Goal: Task Accomplishment & Management: Manage account settings

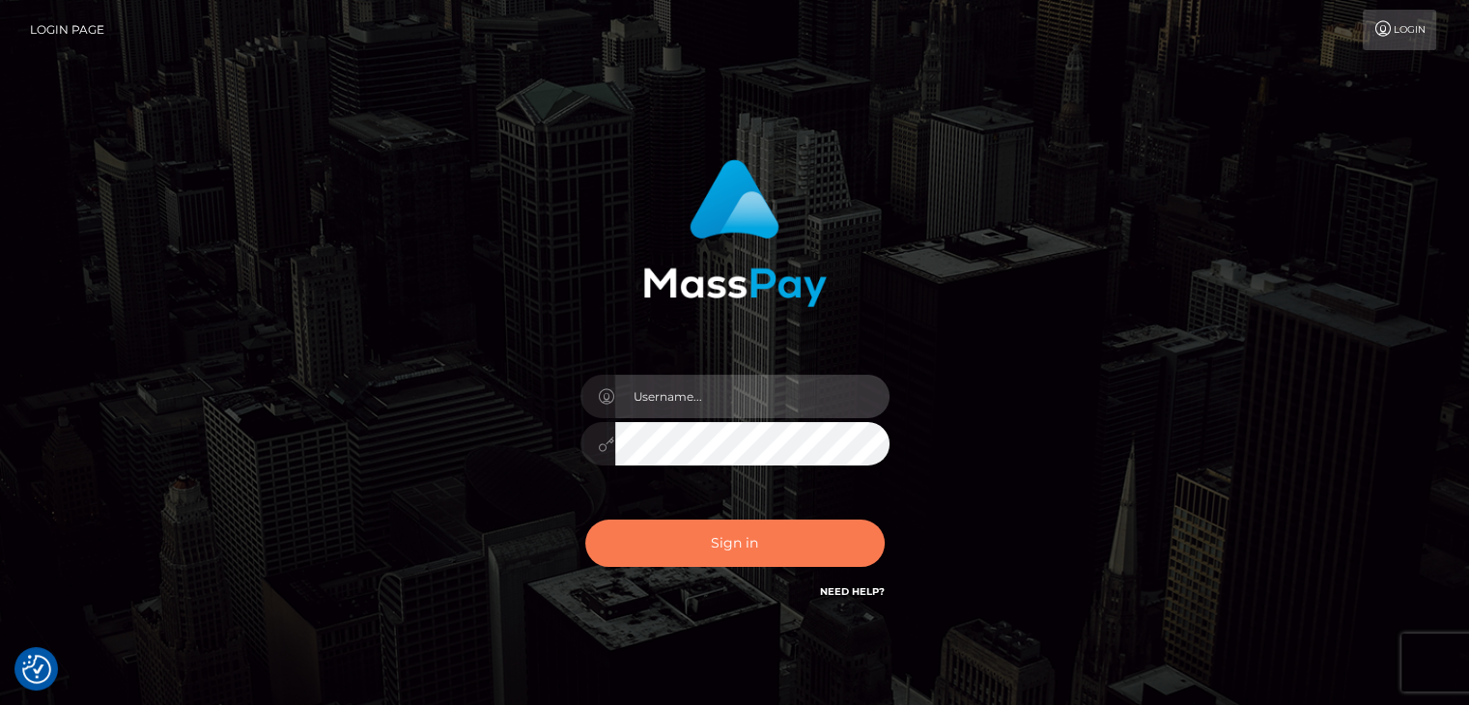
type input "Lawrence.megabonanza"
click at [755, 543] on button "Sign in" at bounding box center [734, 542] width 299 height 47
type input "[PERSON_NAME].megabonanza"
click at [729, 557] on button "Sign in" at bounding box center [734, 542] width 299 height 47
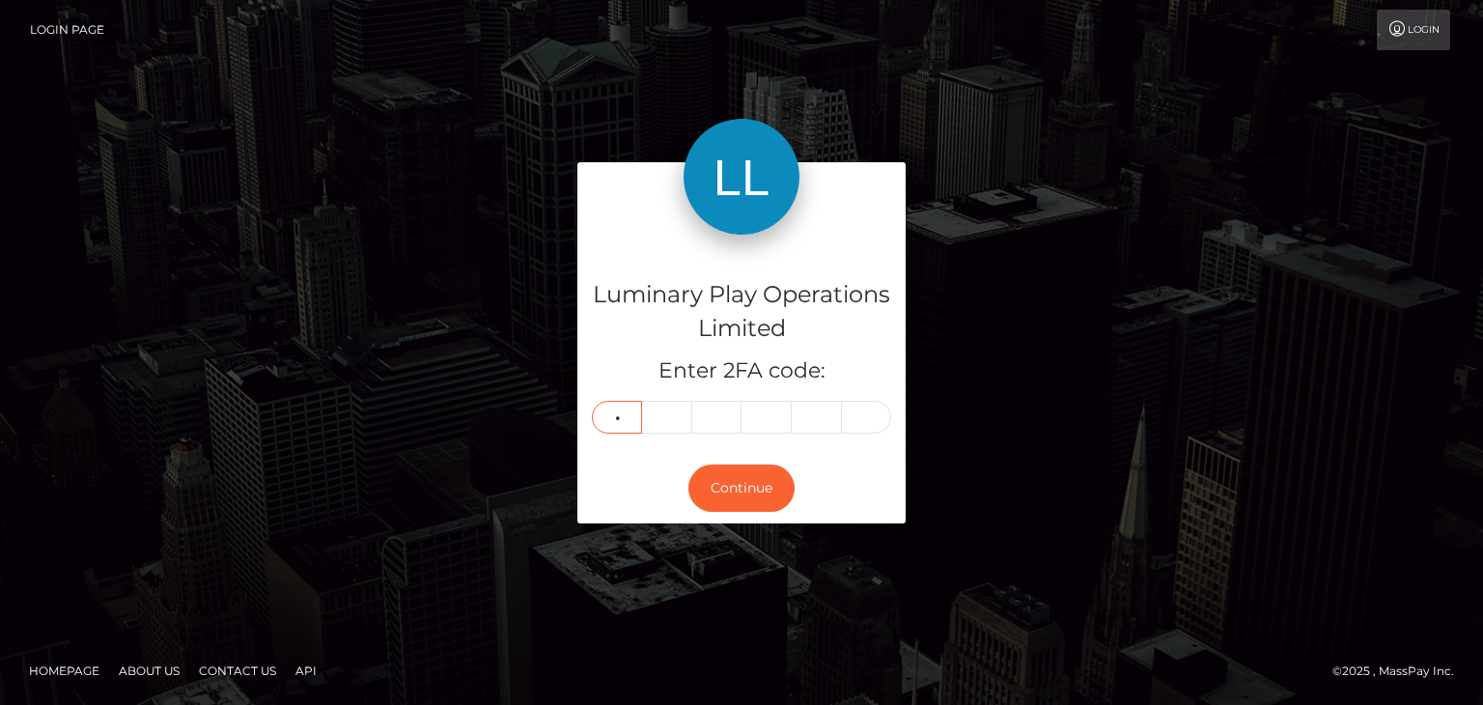
type input "4"
type input "5"
type input "7"
type input "5"
type input "9"
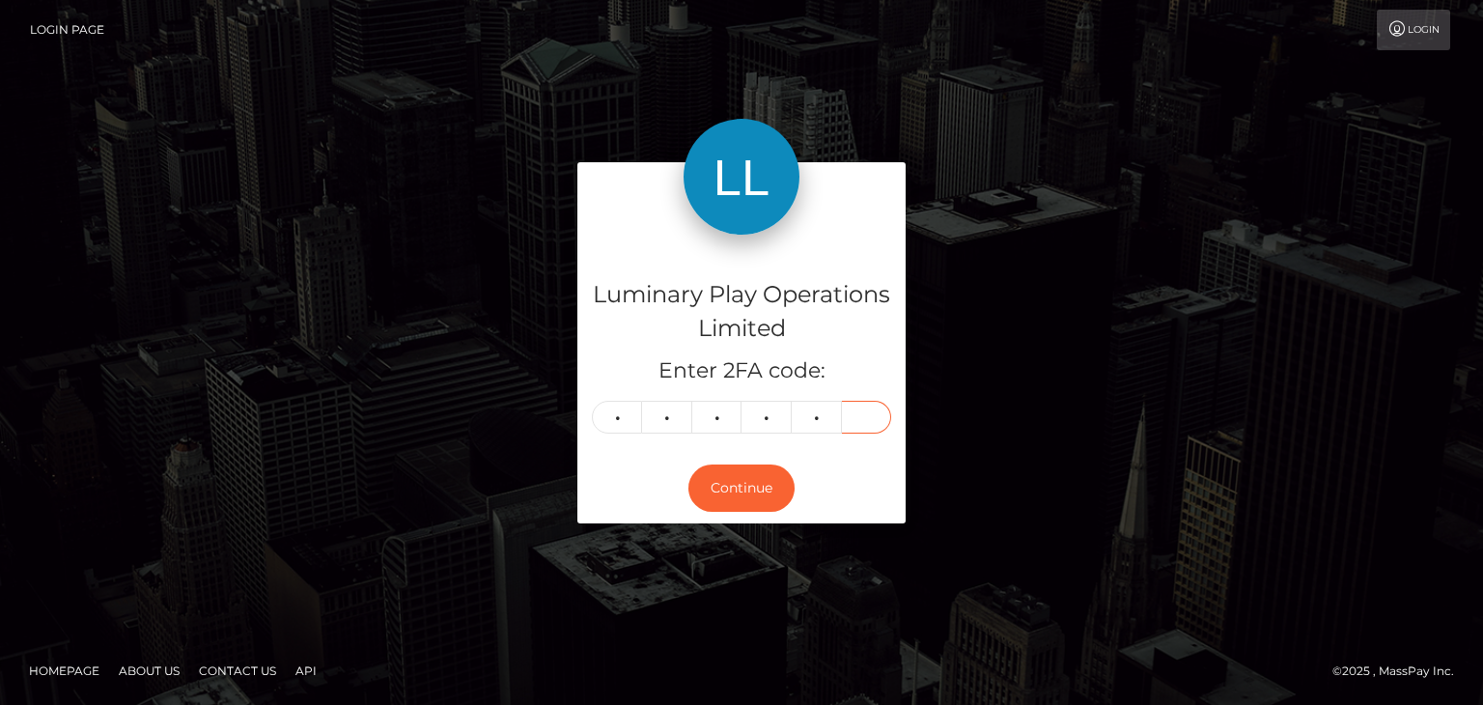
type input "0"
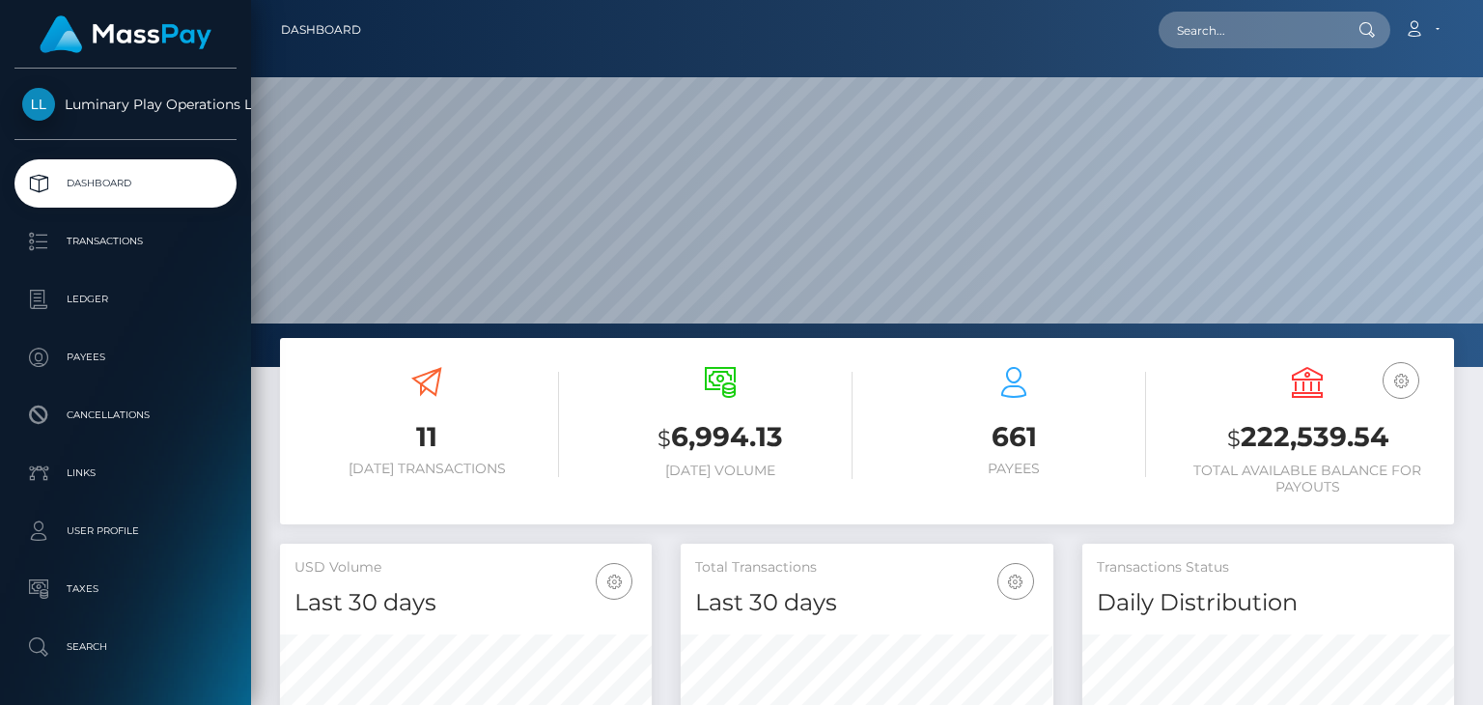
scroll to position [342, 371]
drag, startPoint x: 1390, startPoint y: 439, endPoint x: 1245, endPoint y: 442, distance: 145.8
click at [1245, 442] on h3 "$ 222,539.54" at bounding box center [1307, 438] width 265 height 40
copy h3 "222,539.54"
